Goal: Task Accomplishment & Management: Manage account settings

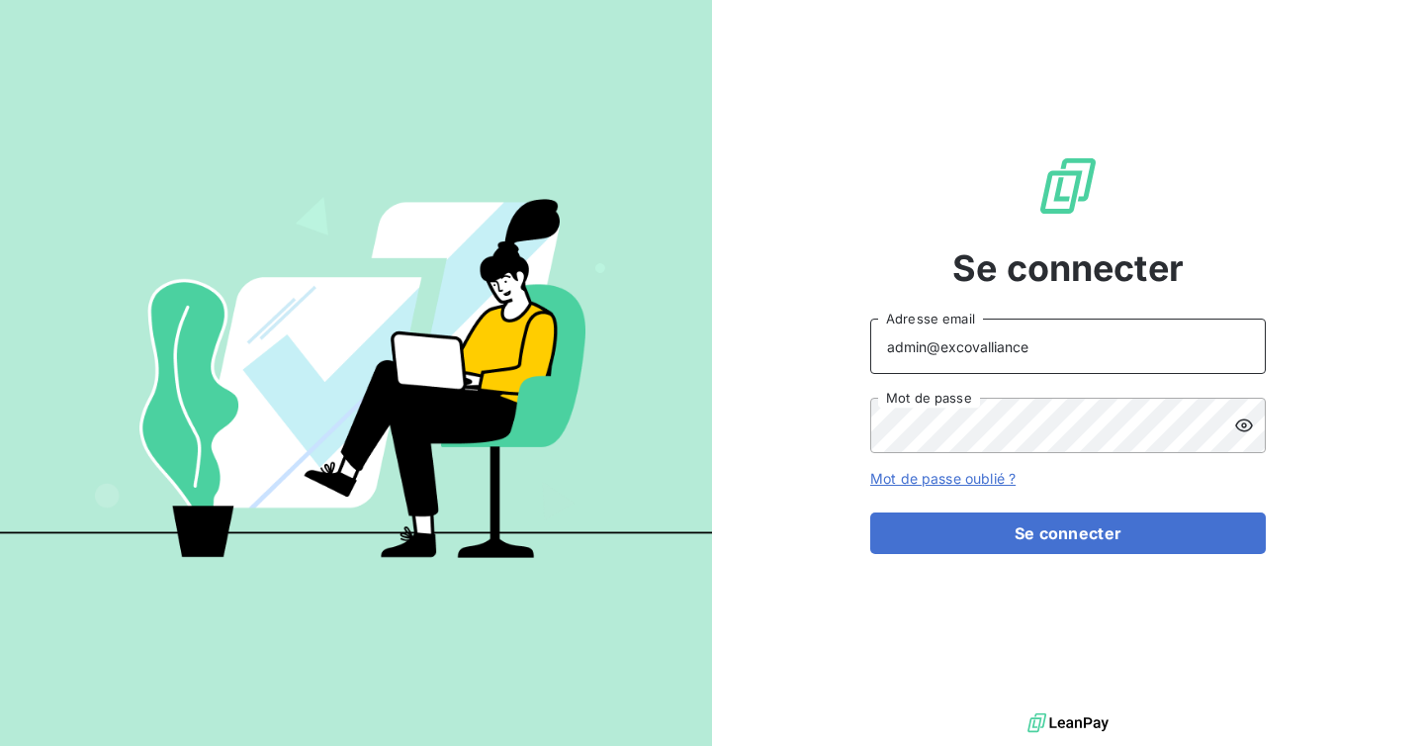
click at [1033, 356] on input "admin@excovalliance" at bounding box center [1068, 346] width 396 height 55
type input "admin@COMPAGNIEDUBICARBONATE"
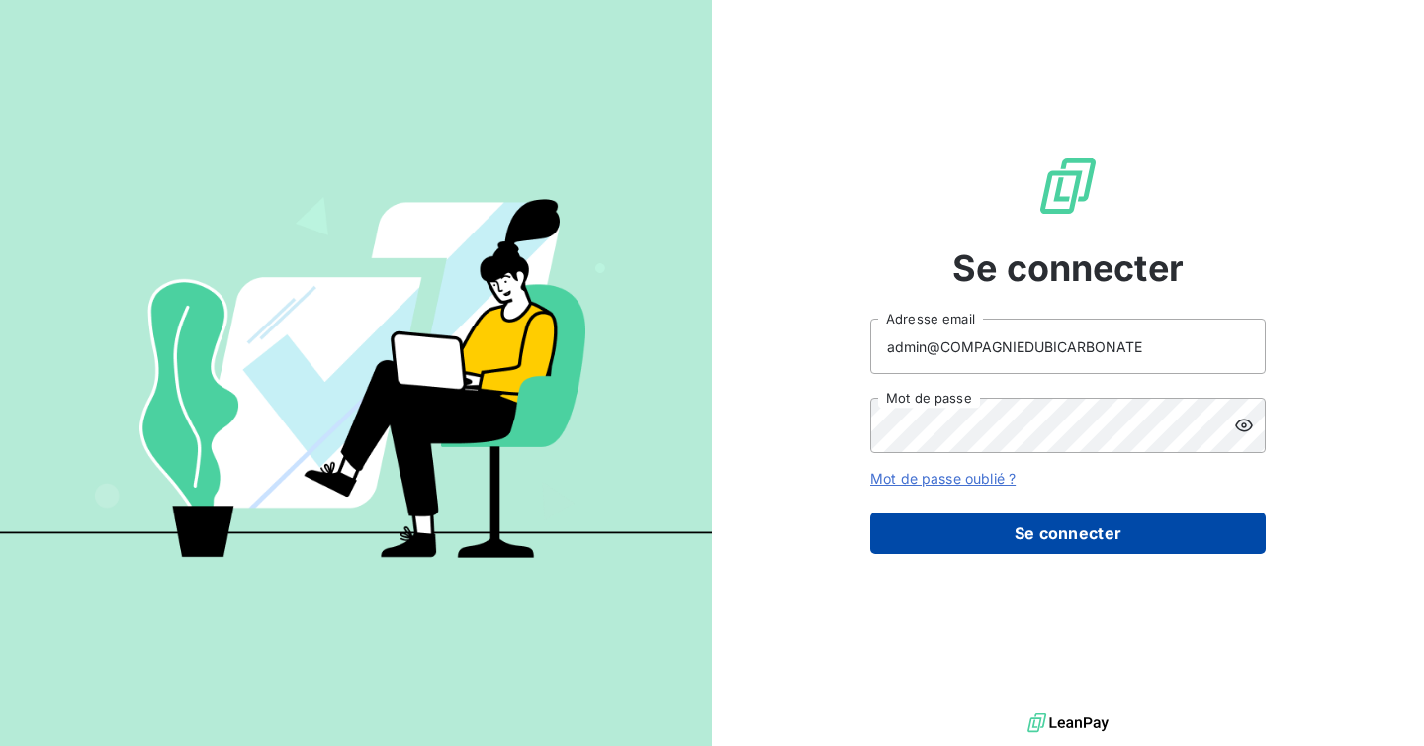
click at [1035, 536] on button "Se connecter" at bounding box center [1068, 533] width 396 height 42
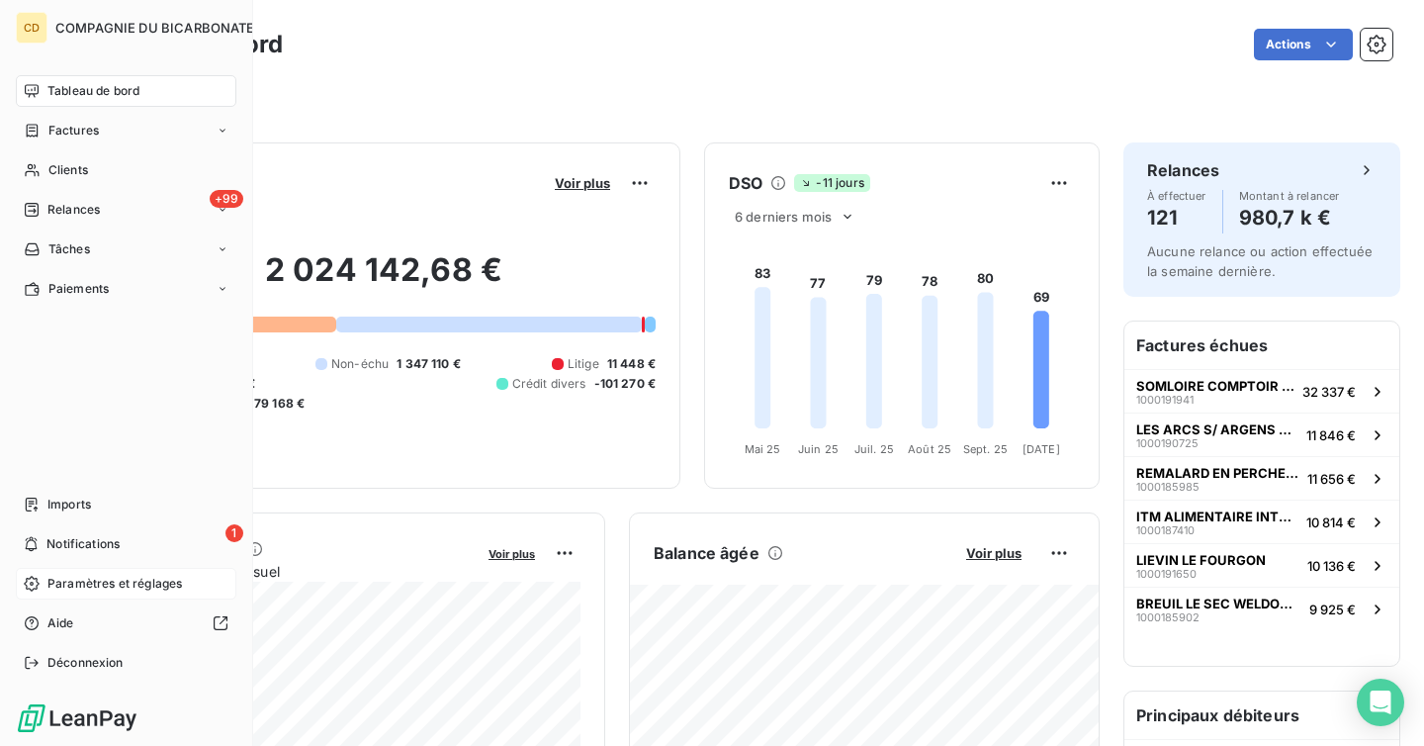
click at [120, 582] on span "Paramètres et réglages" at bounding box center [114, 584] width 135 height 18
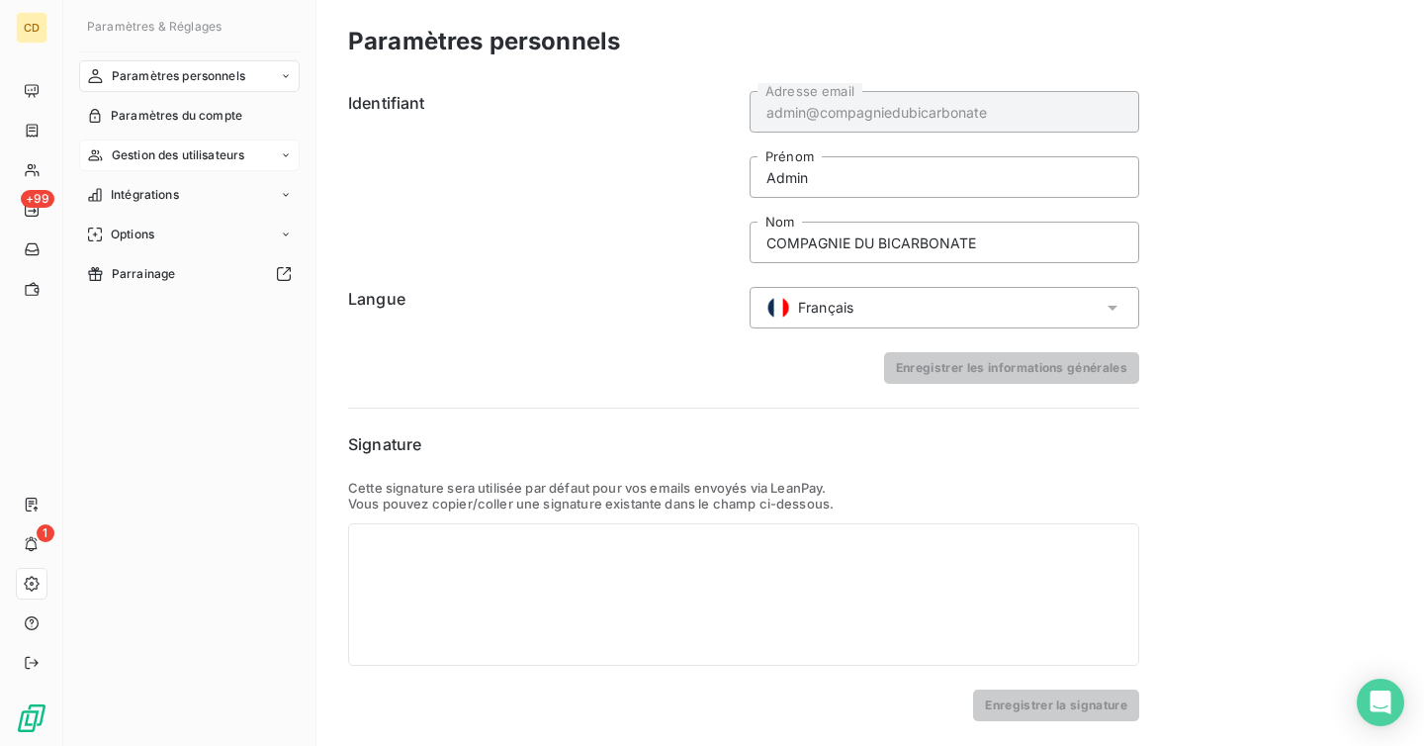
click at [215, 148] on span "Gestion des utilisateurs" at bounding box center [179, 155] width 134 height 18
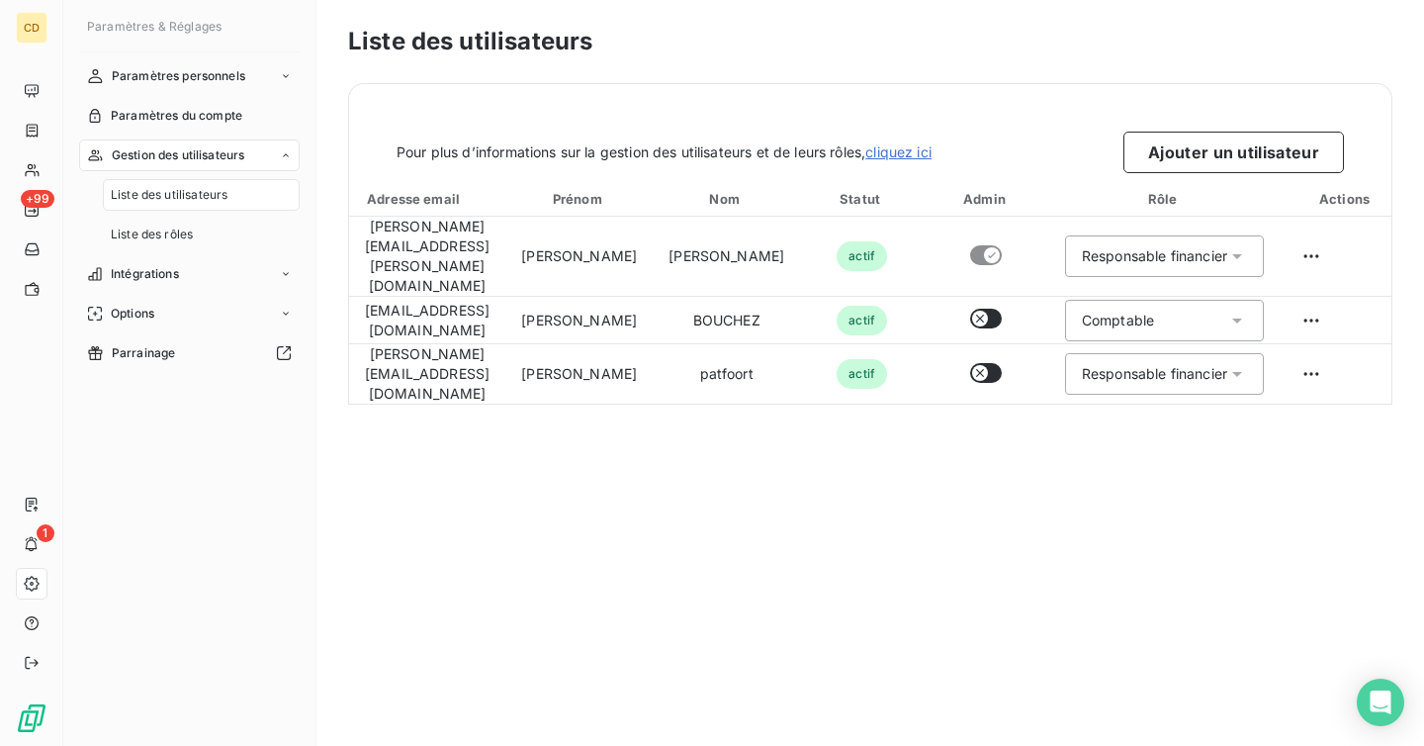
click at [215, 148] on span "Gestion des utilisateurs" at bounding box center [179, 155] width 134 height 18
click at [188, 225] on div "Options" at bounding box center [189, 235] width 221 height 32
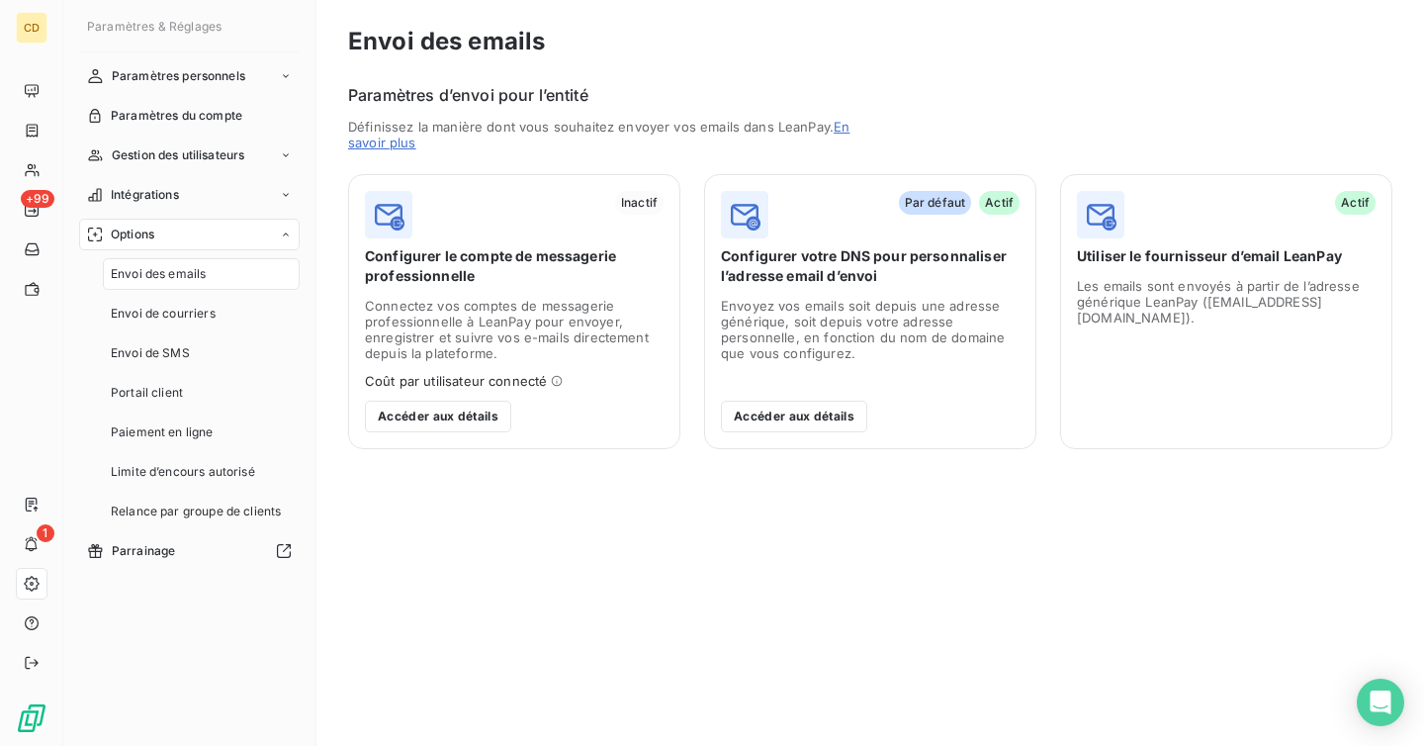
click at [275, 220] on div "Options" at bounding box center [189, 235] width 221 height 32
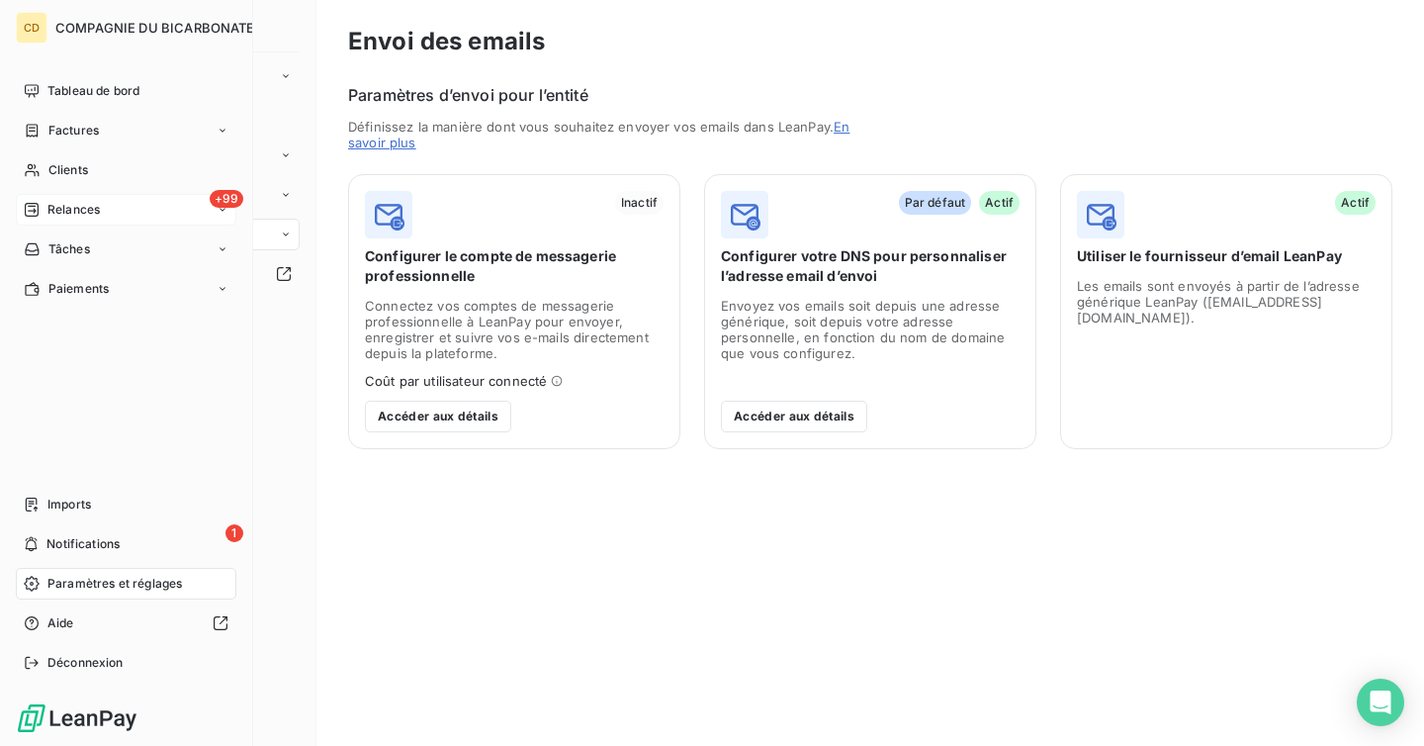
click at [49, 207] on span "Relances" at bounding box center [73, 210] width 52 height 18
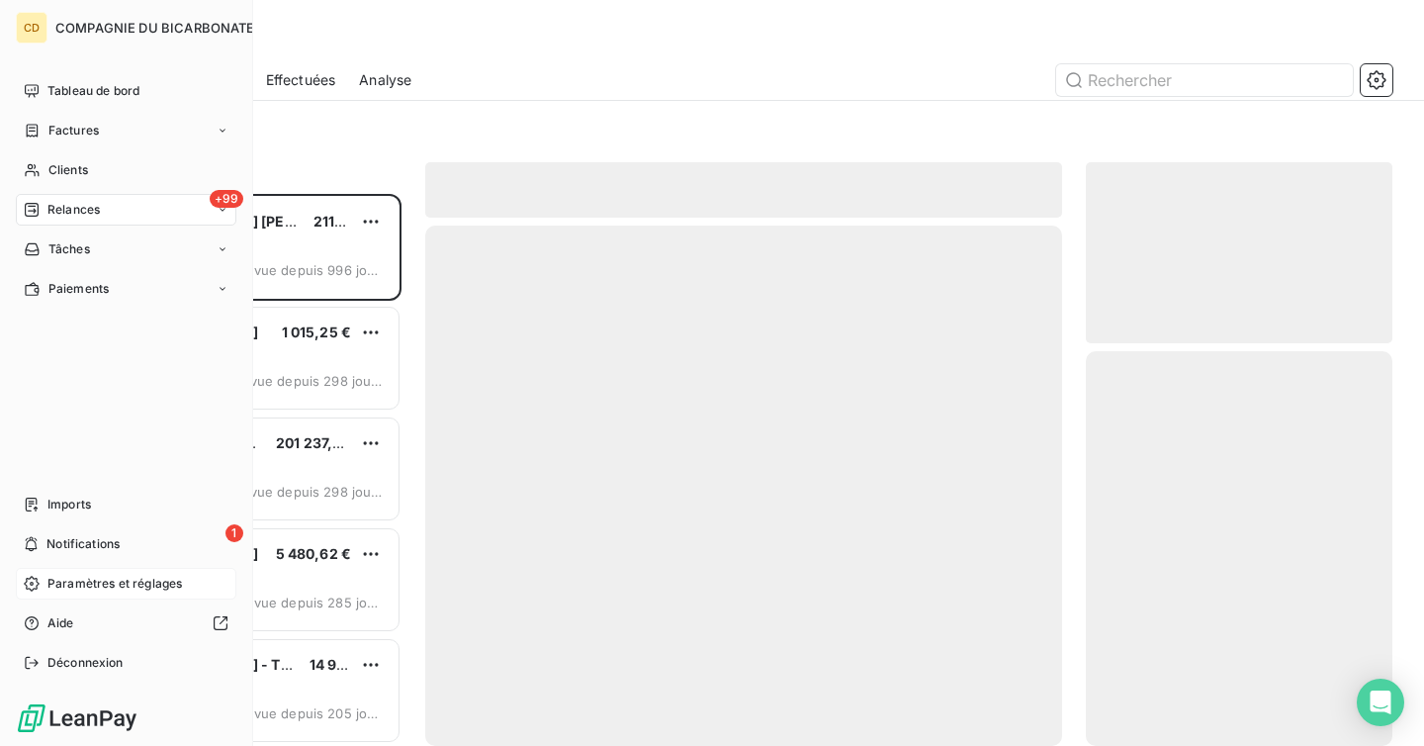
scroll to position [552, 307]
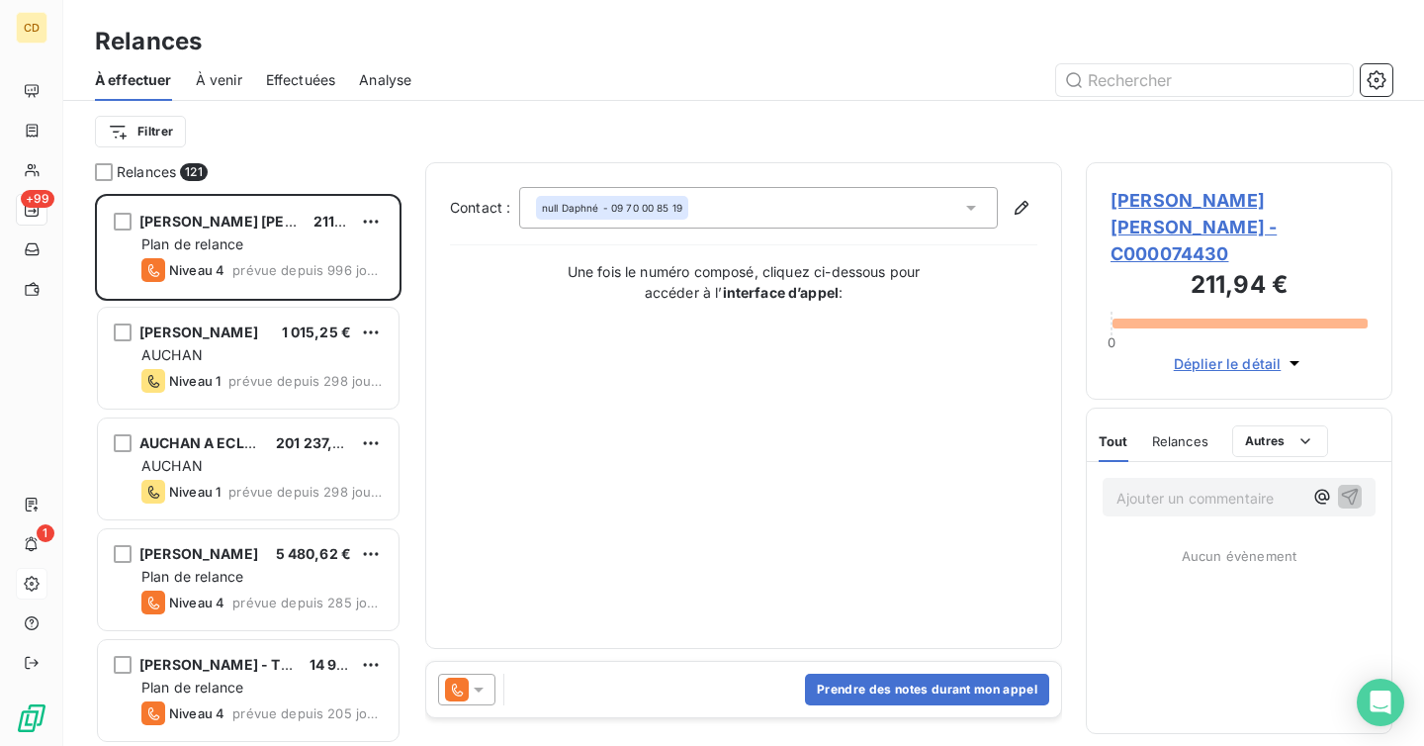
click at [317, 84] on span "Effectuées" at bounding box center [301, 80] width 70 height 20
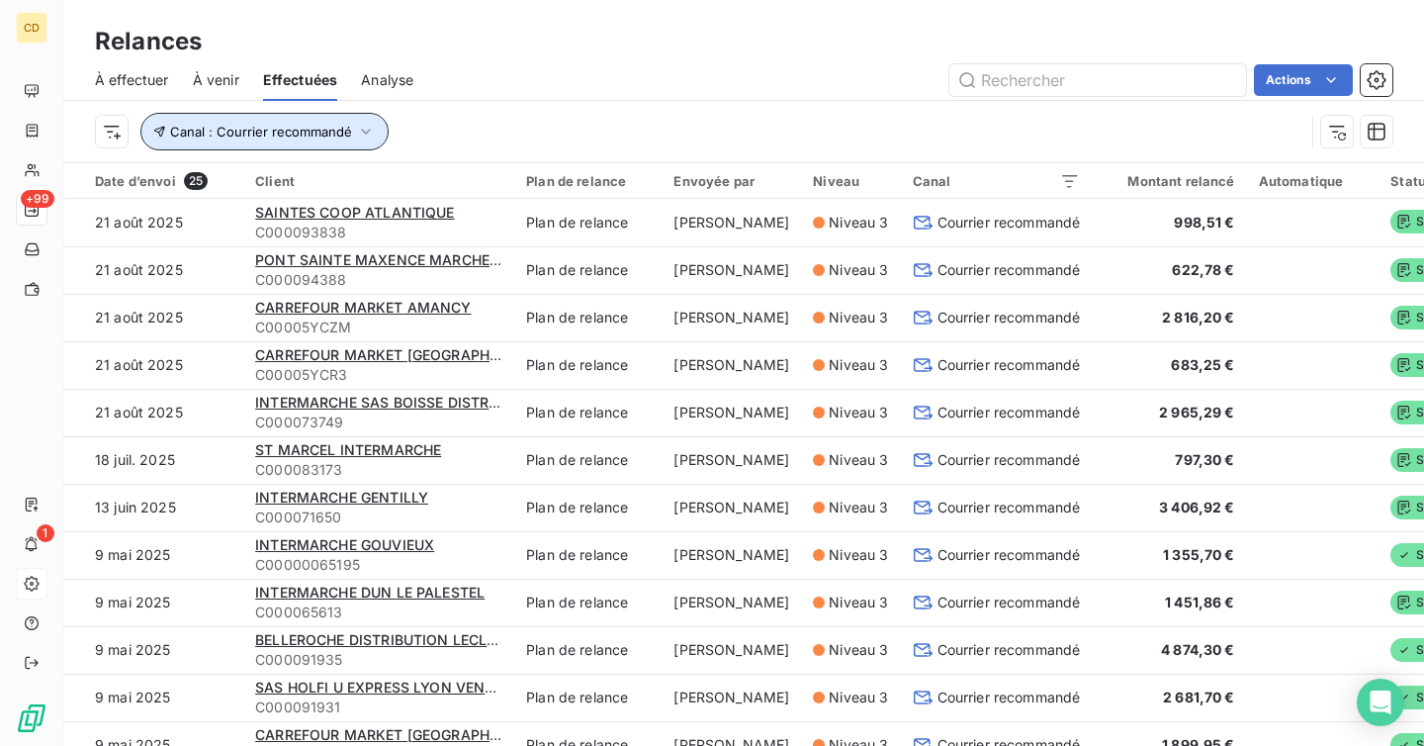
click at [345, 134] on span "Canal : Courrier recommandé" at bounding box center [261, 132] width 182 height 16
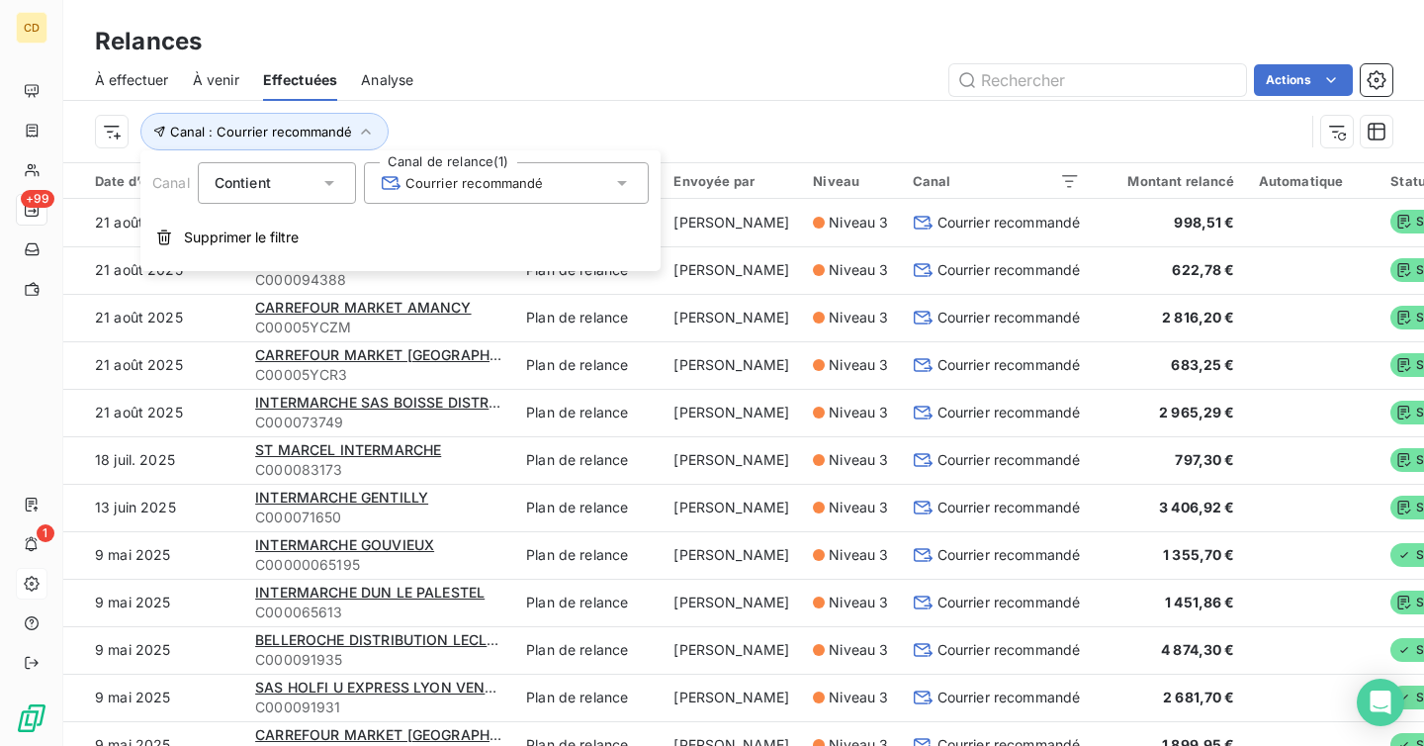
click at [477, 122] on div "Canal : Courrier recommandé" at bounding box center [700, 132] width 1210 height 38
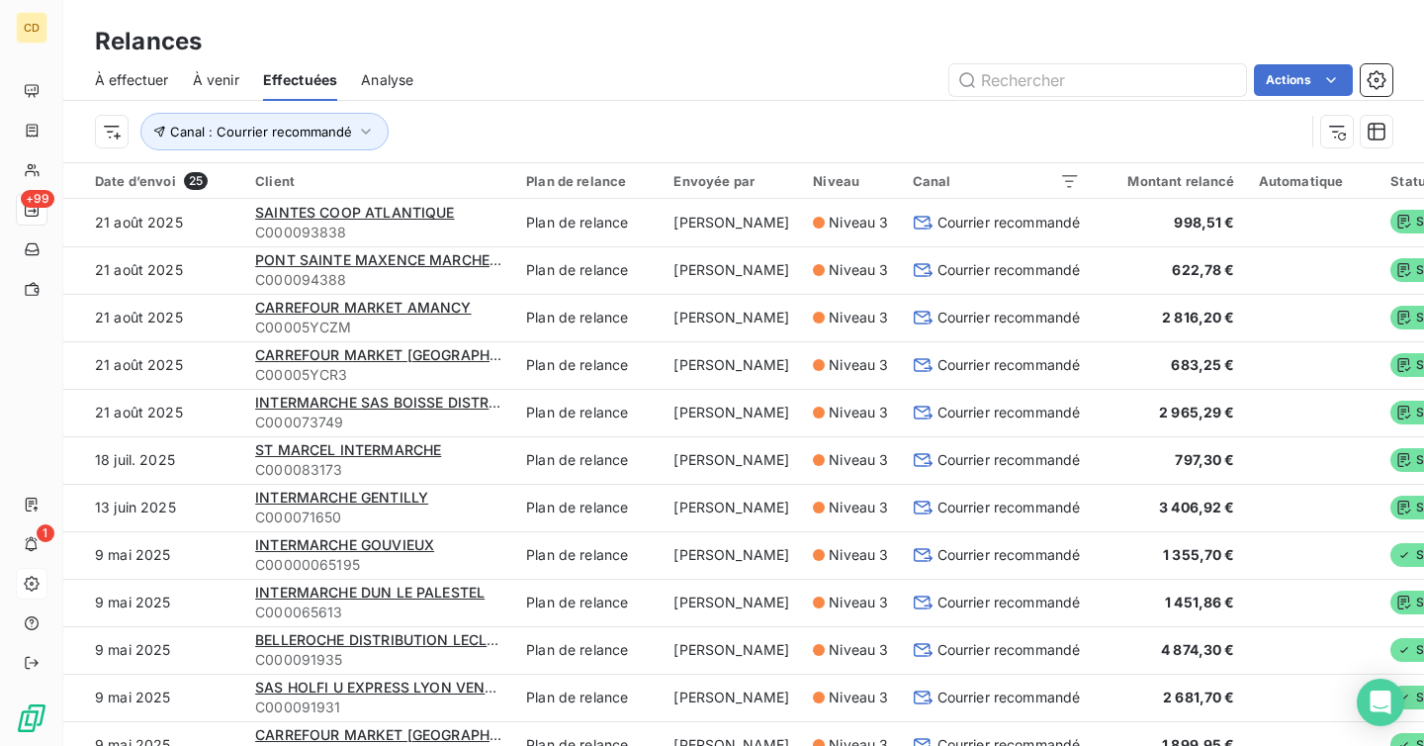
click at [131, 77] on span "À effectuer" at bounding box center [132, 80] width 74 height 20
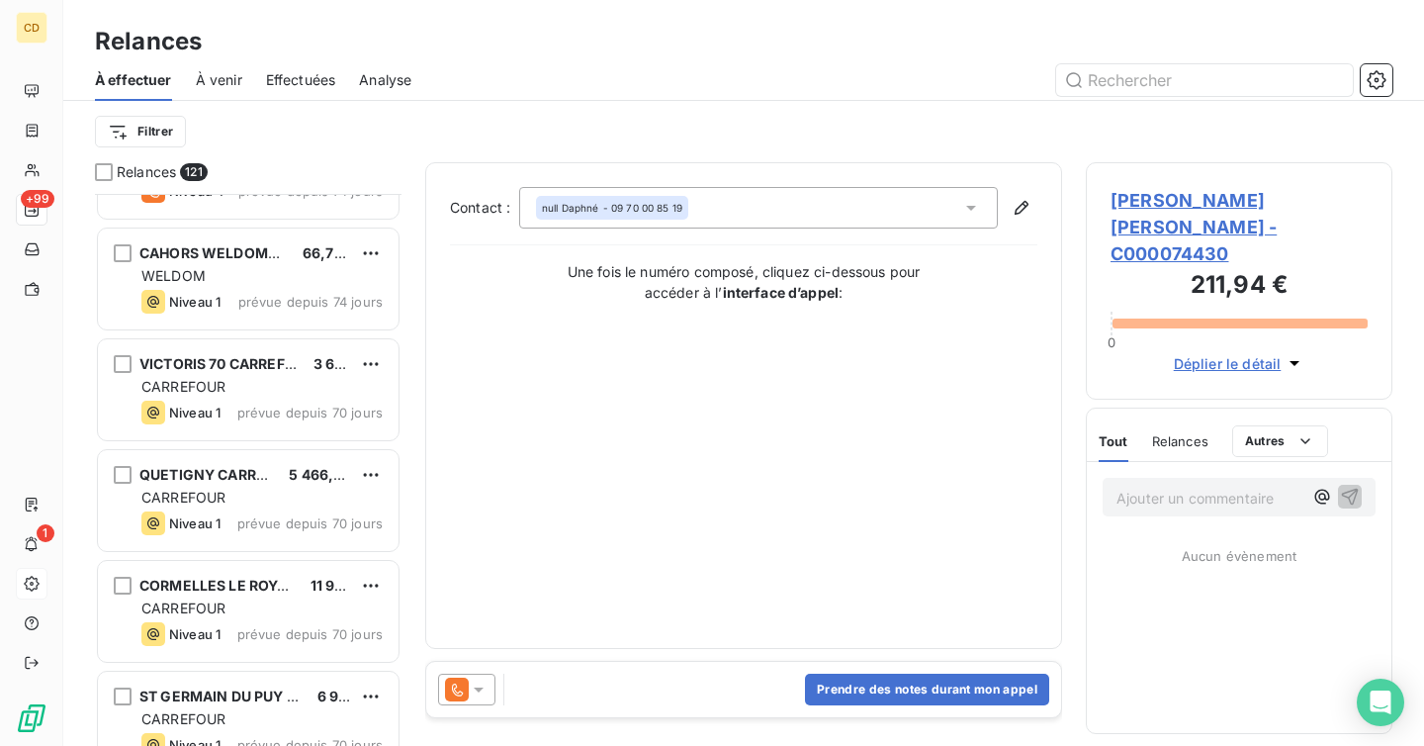
scroll to position [1763, 0]
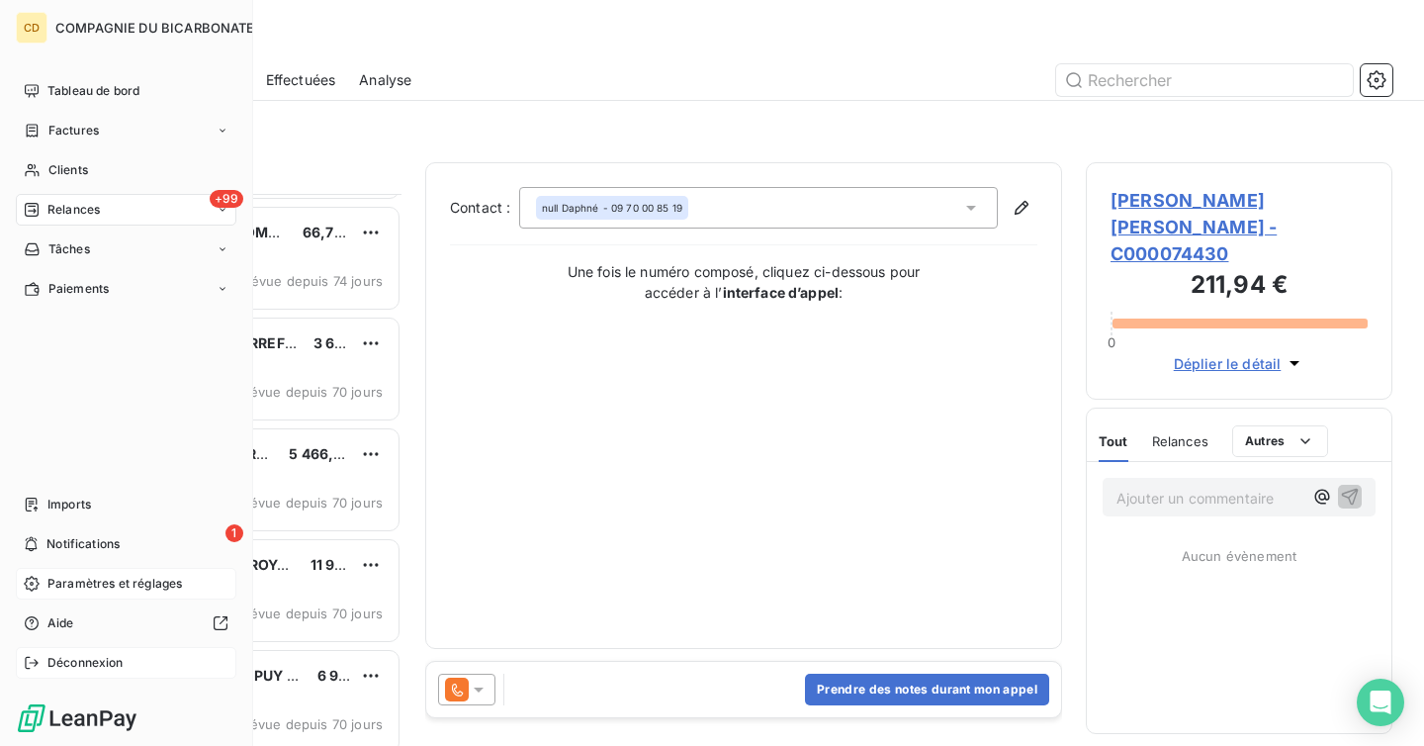
click at [76, 661] on span "Déconnexion" at bounding box center [85, 663] width 76 height 18
